Goal: Information Seeking & Learning: Learn about a topic

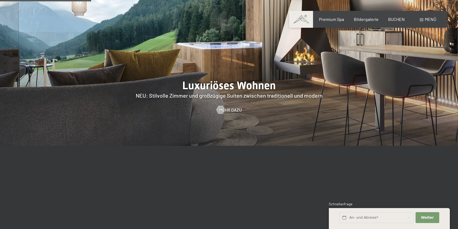
scroll to position [572, 0]
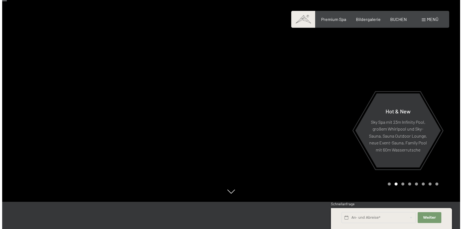
scroll to position [0, 0]
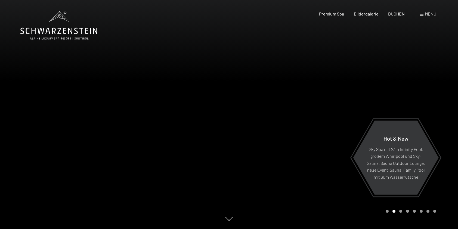
click at [426, 14] on span "Menü" at bounding box center [430, 13] width 11 height 5
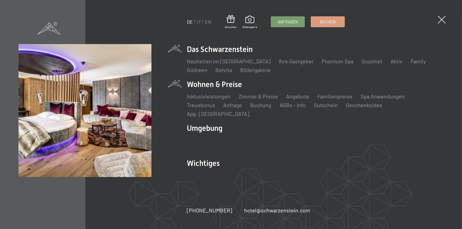
click at [199, 88] on li "Wohnen & Preise Inklusivleistungen Zimmer & Preise Liste Angebote Liste Familie…" at bounding box center [315, 98] width 257 height 38
click at [100, 94] on img at bounding box center [67, 67] width 134 height 134
click at [204, 88] on li "Wohnen & Preise Inklusivleistungen Zimmer & Preise Liste Angebote Liste Familie…" at bounding box center [315, 98] width 257 height 38
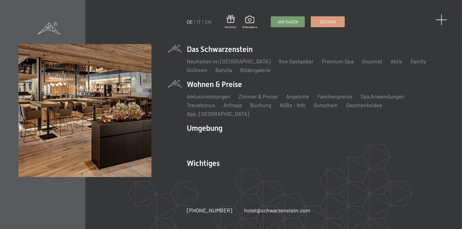
click at [443, 19] on span at bounding box center [442, 19] width 11 height 11
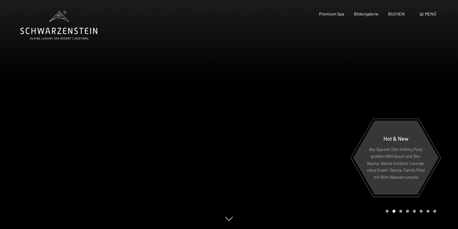
click at [431, 14] on span "Menü" at bounding box center [430, 13] width 11 height 5
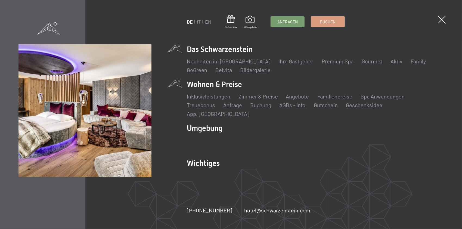
click at [176, 86] on div "DE IT EN Gutschein Bildergalerie Anfragen Buchen DE IT EN Das Schwarzenstein Ne…" at bounding box center [231, 114] width 425 height 141
click at [66, 111] on img at bounding box center [67, 67] width 134 height 134
click at [191, 23] on link "DE" at bounding box center [190, 22] width 6 height 6
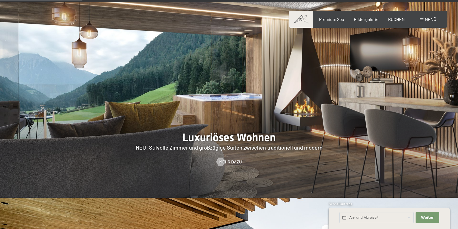
scroll to position [517, 0]
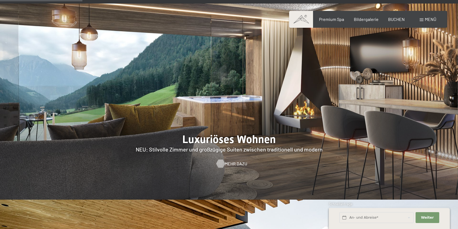
click at [230, 161] on span "Mehr dazu" at bounding box center [236, 164] width 23 height 6
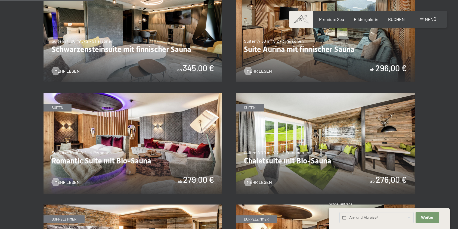
scroll to position [354, 0]
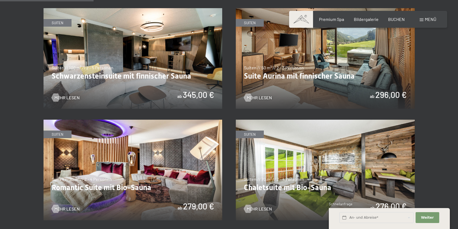
click at [292, 76] on img at bounding box center [325, 58] width 179 height 101
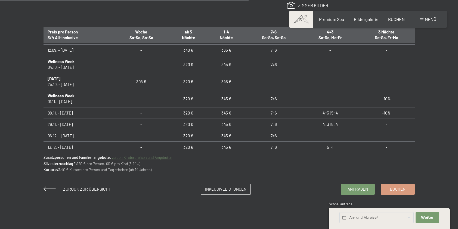
scroll to position [381, 0]
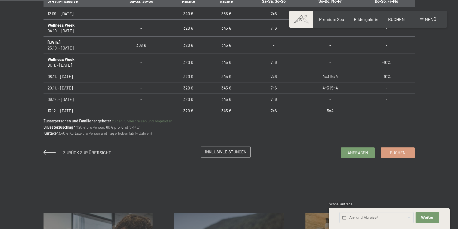
click at [219, 152] on span "Inklusivleistungen" at bounding box center [225, 152] width 41 height 6
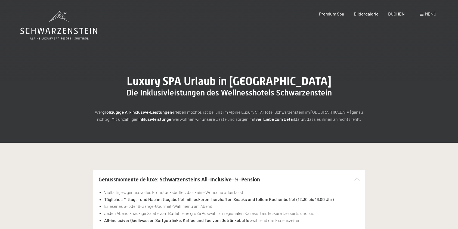
click at [426, 14] on span "Menü" at bounding box center [430, 13] width 11 height 5
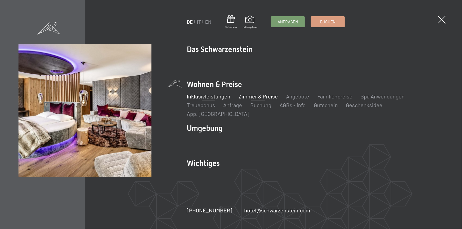
click at [267, 100] on link "Zimmer & Preise" at bounding box center [258, 96] width 39 height 7
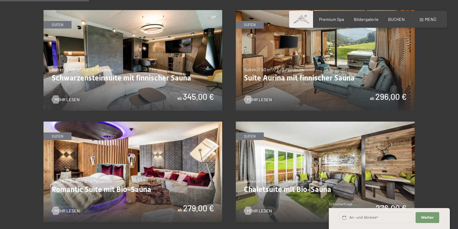
scroll to position [354, 0]
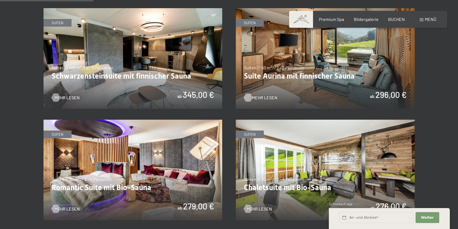
click at [253, 97] on span "Mehr Lesen" at bounding box center [264, 98] width 25 height 6
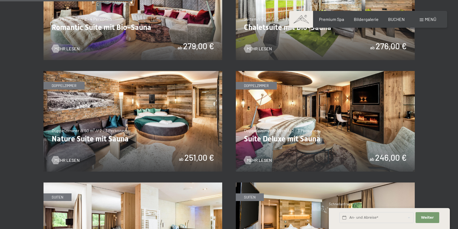
scroll to position [517, 0]
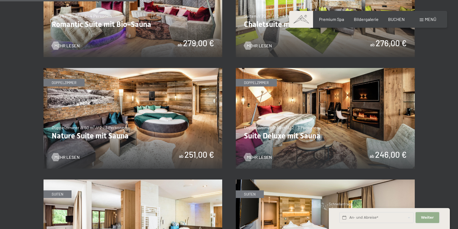
click at [429, 219] on span "Weiter" at bounding box center [427, 217] width 13 height 5
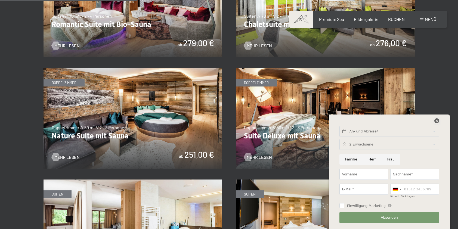
click at [437, 121] on icon at bounding box center [437, 120] width 5 height 5
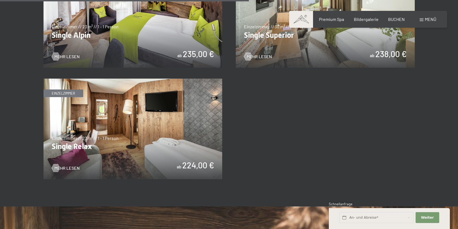
scroll to position [817, 0]
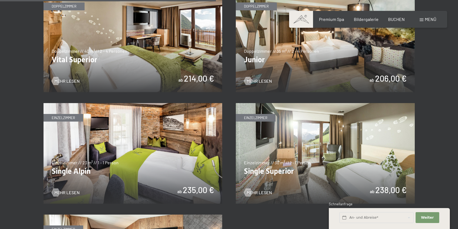
click at [333, 67] on img at bounding box center [325, 42] width 179 height 101
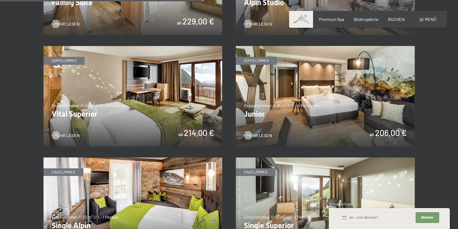
click at [137, 128] on img at bounding box center [133, 96] width 179 height 101
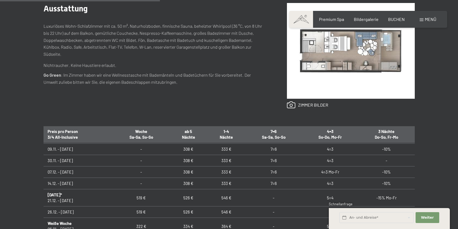
scroll to position [82, 0]
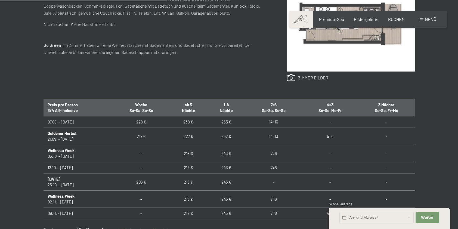
scroll to position [191, 0]
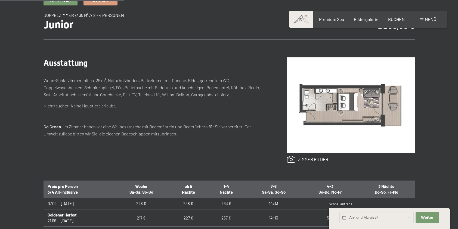
click at [342, 95] on img at bounding box center [351, 105] width 128 height 96
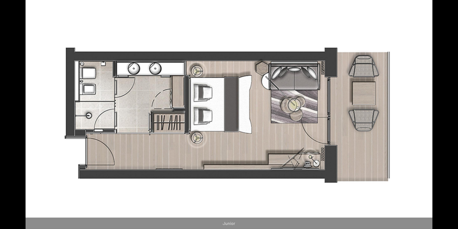
click at [448, 118] on button "Next slide" at bounding box center [449, 117] width 11 height 11
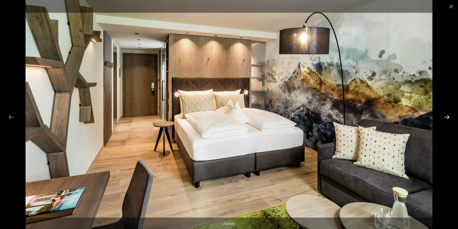
click at [448, 118] on button "Next slide" at bounding box center [447, 117] width 11 height 11
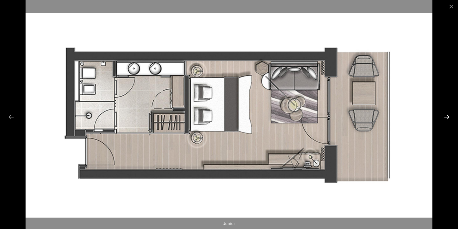
click at [448, 118] on button "Next slide" at bounding box center [447, 117] width 11 height 11
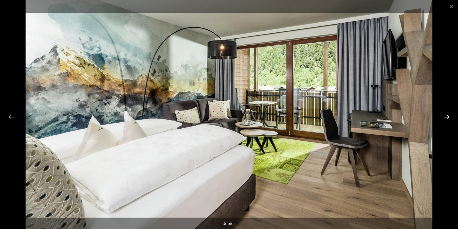
click at [445, 117] on button "Next slide" at bounding box center [447, 117] width 11 height 11
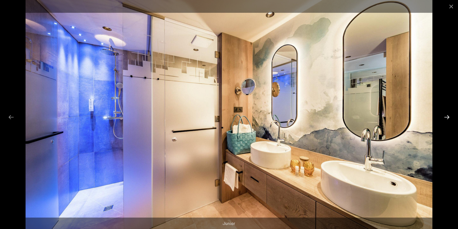
click at [445, 117] on button "Next slide" at bounding box center [447, 117] width 11 height 11
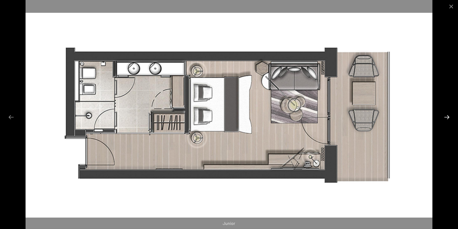
click at [445, 117] on button "Next slide" at bounding box center [447, 117] width 11 height 11
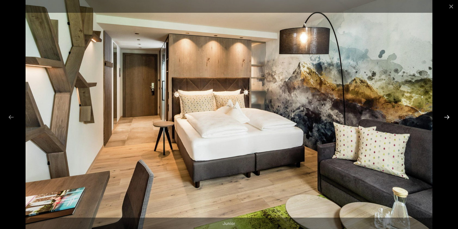
click at [445, 117] on button "Next slide" at bounding box center [447, 117] width 11 height 11
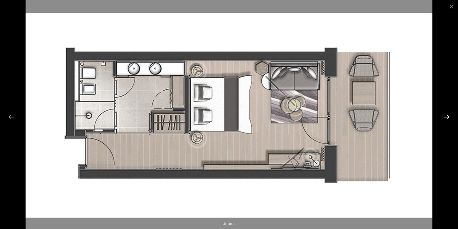
click at [448, 117] on button "Next slide" at bounding box center [447, 117] width 11 height 11
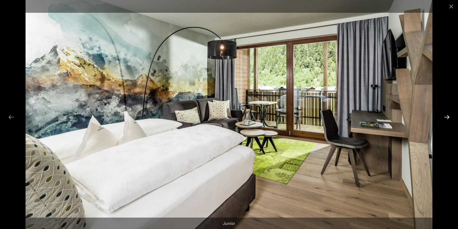
click at [448, 117] on button "Next slide" at bounding box center [447, 117] width 11 height 11
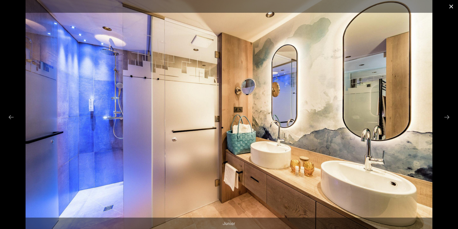
click at [451, 6] on button "Close gallery" at bounding box center [452, 6] width 14 height 13
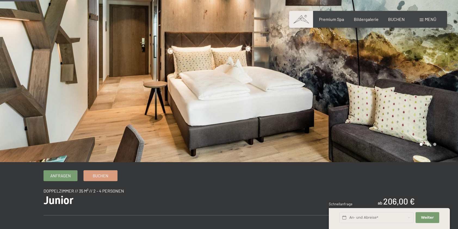
scroll to position [0, 0]
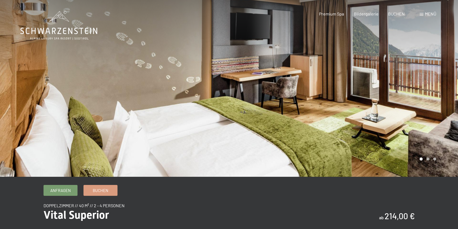
click at [446, 98] on div at bounding box center [343, 88] width 229 height 177
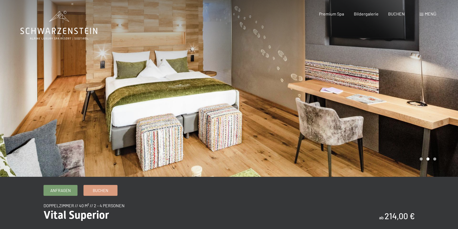
click at [447, 101] on div at bounding box center [343, 88] width 229 height 177
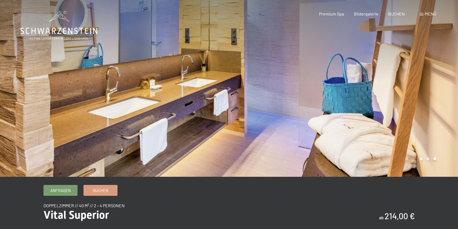
click at [447, 101] on div at bounding box center [343, 88] width 229 height 177
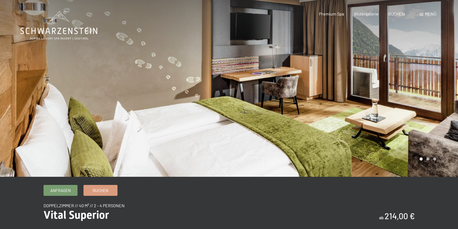
click at [447, 101] on div at bounding box center [343, 88] width 229 height 177
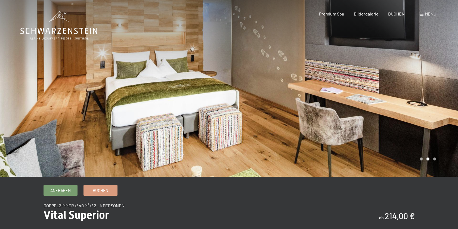
click at [447, 101] on div at bounding box center [343, 88] width 229 height 177
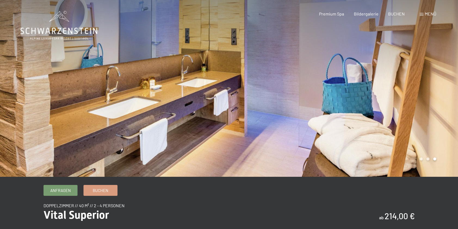
click at [424, 14] on div "Menü" at bounding box center [428, 14] width 17 height 6
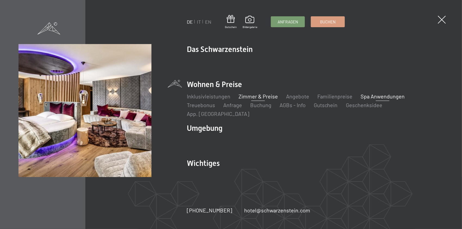
click at [372, 100] on link "Spa Anwendungen" at bounding box center [383, 96] width 44 height 7
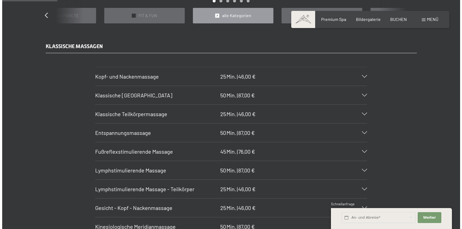
scroll to position [436, 0]
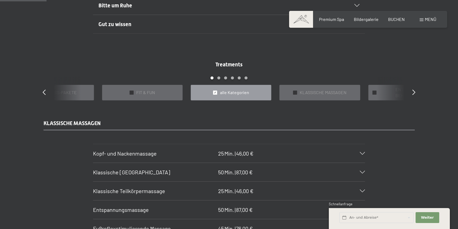
click at [423, 20] on span at bounding box center [422, 20] width 4 height 3
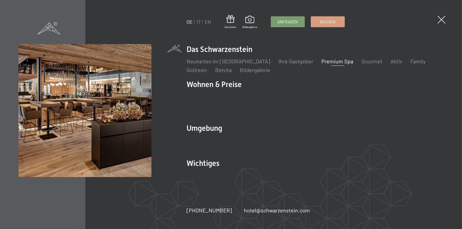
click at [332, 65] on link "Premium Spa" at bounding box center [338, 61] width 32 height 7
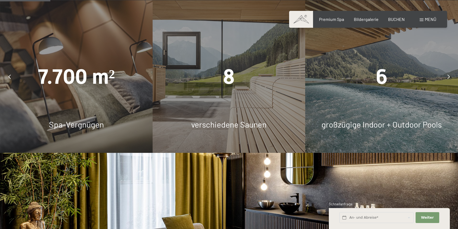
scroll to position [381, 0]
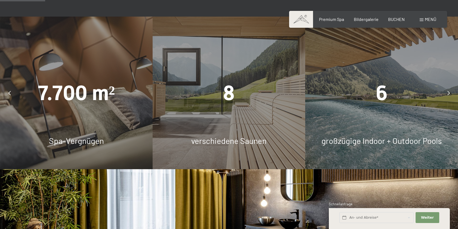
click at [204, 112] on div "8 verschiedene Saunen" at bounding box center [229, 93] width 153 height 153
click at [86, 112] on div "7.700 m² Spa-Vergnügen" at bounding box center [76, 93] width 153 height 153
click at [447, 94] on div at bounding box center [449, 93] width 14 height 14
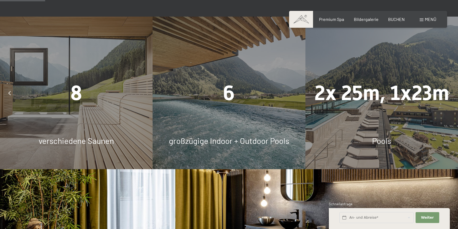
click at [447, 94] on div at bounding box center [449, 93] width 14 height 14
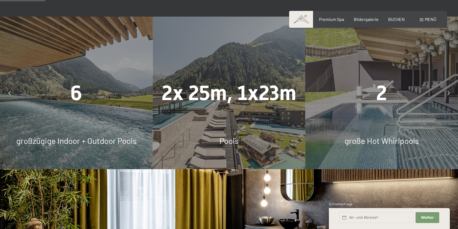
click at [447, 94] on div at bounding box center [449, 93] width 14 height 14
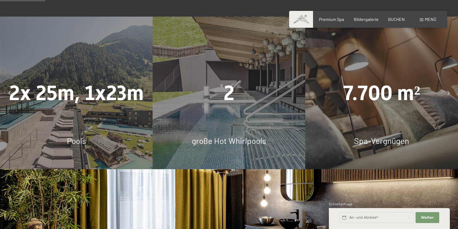
click at [447, 94] on div at bounding box center [449, 93] width 14 height 14
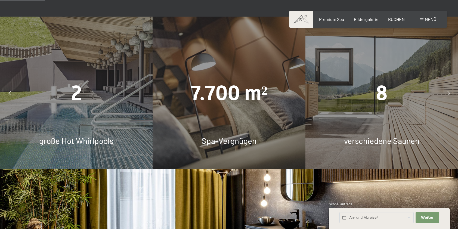
click at [447, 94] on div at bounding box center [449, 93] width 14 height 14
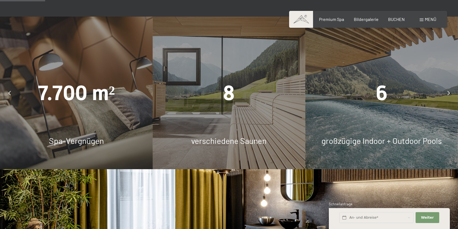
click at [447, 94] on div at bounding box center [449, 93] width 14 height 14
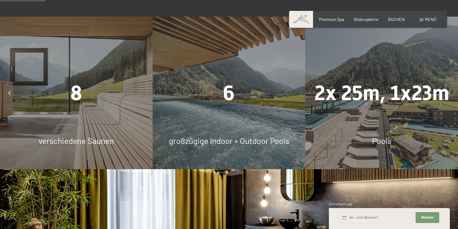
click at [76, 93] on span "8" at bounding box center [77, 93] width 12 height 24
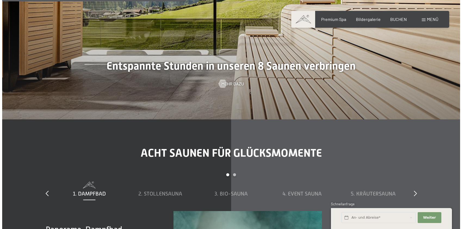
scroll to position [1633, 0]
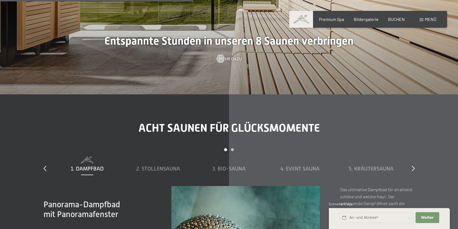
click at [222, 59] on div at bounding box center [220, 58] width 5 height 8
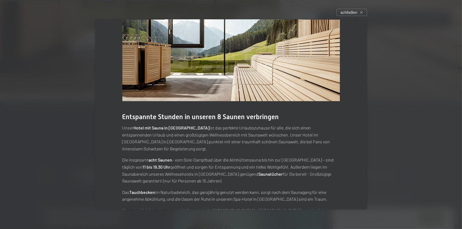
scroll to position [0, 0]
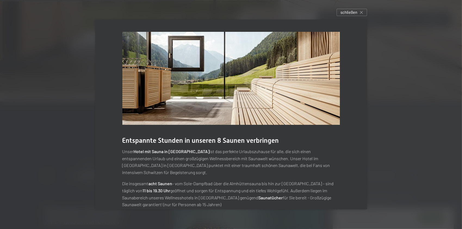
drag, startPoint x: 230, startPoint y: 78, endPoint x: 235, endPoint y: 77, distance: 5.0
click at [230, 78] on img at bounding box center [231, 78] width 218 height 93
click at [308, 71] on img at bounding box center [231, 78] width 218 height 93
click at [307, 71] on img at bounding box center [231, 78] width 218 height 93
click at [363, 11] on icon at bounding box center [362, 12] width 3 height 3
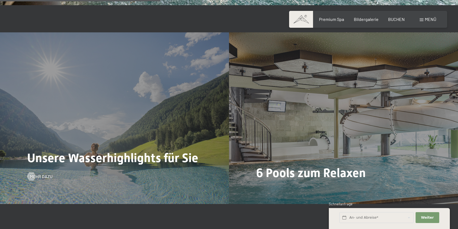
scroll to position [1252, 0]
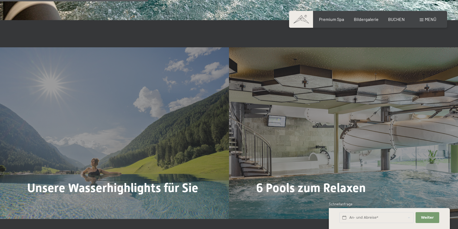
click at [428, 19] on span "Menü" at bounding box center [430, 19] width 11 height 5
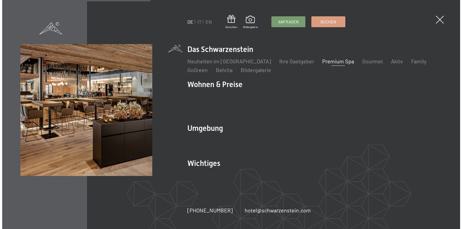
scroll to position [1255, 0]
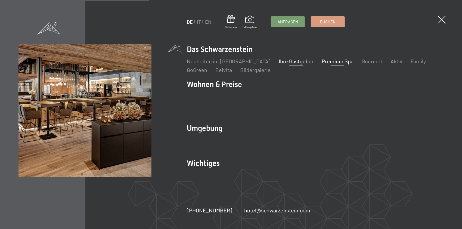
click at [284, 65] on link "Ihre Gastgeber" at bounding box center [296, 61] width 35 height 7
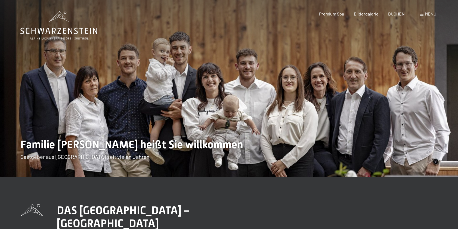
click at [428, 13] on span "Menü" at bounding box center [430, 13] width 11 height 5
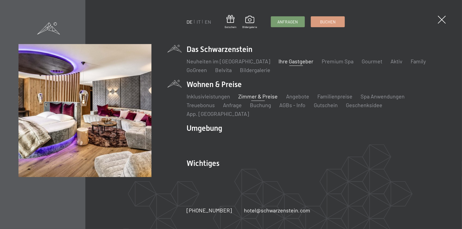
click at [253, 100] on link "Zimmer & Preise" at bounding box center [258, 96] width 39 height 7
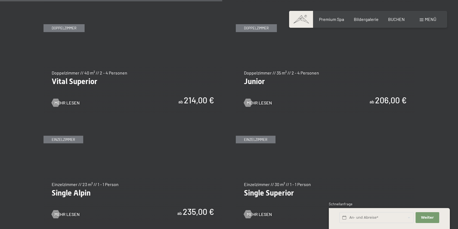
scroll to position [789, 0]
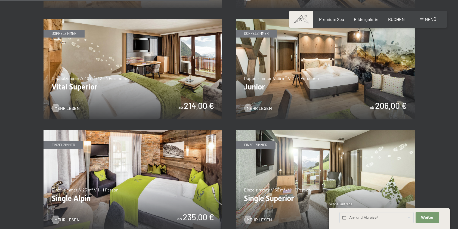
click at [315, 70] on img at bounding box center [325, 69] width 179 height 101
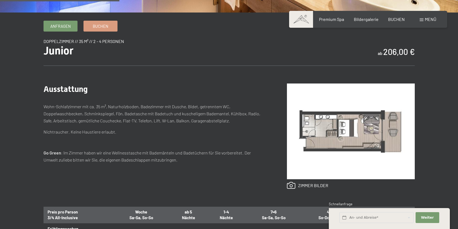
scroll to position [163, 0]
